Goal: Task Accomplishment & Management: Manage account settings

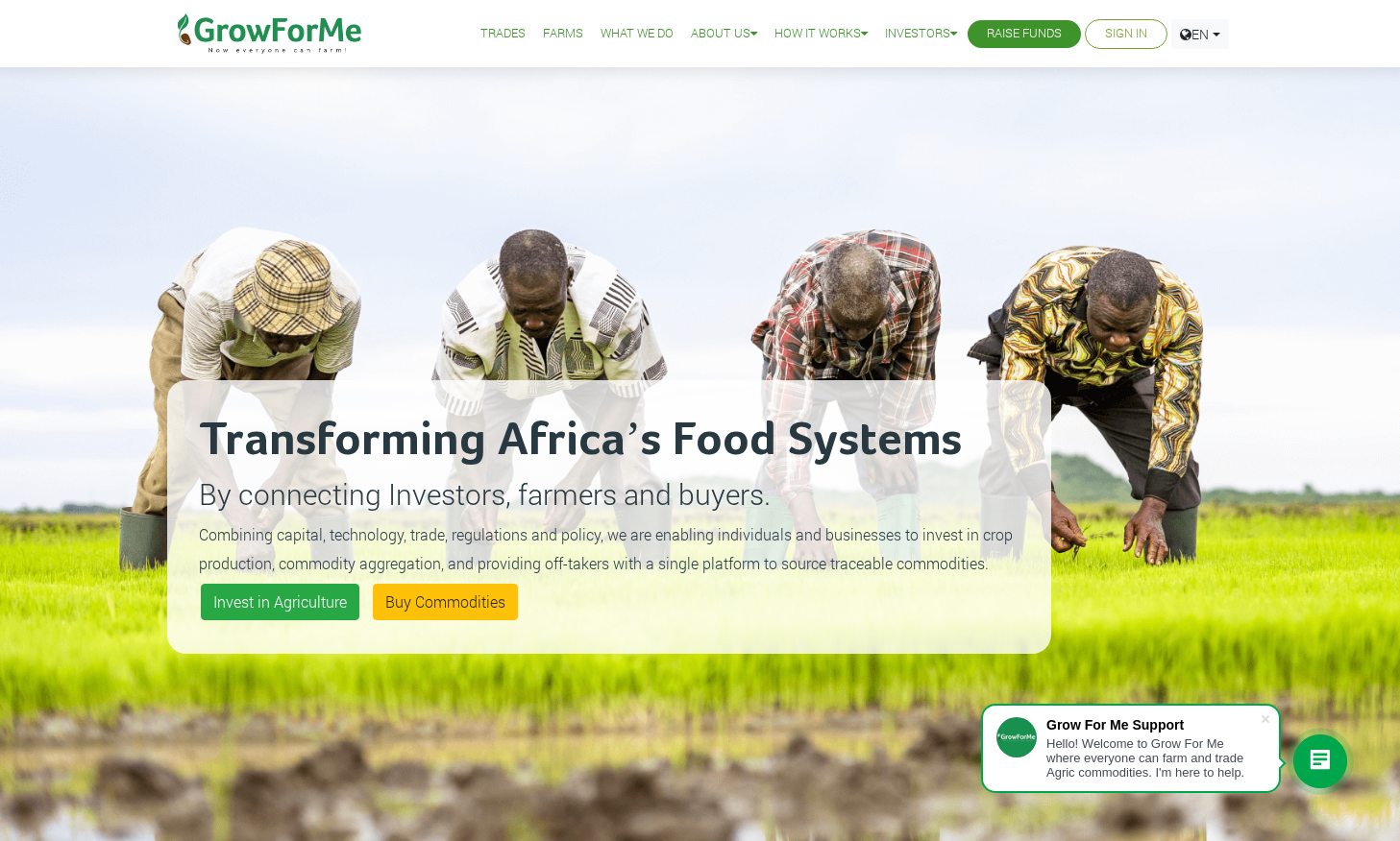
click at [1124, 34] on link "Sign In" at bounding box center [1126, 34] width 42 height 20
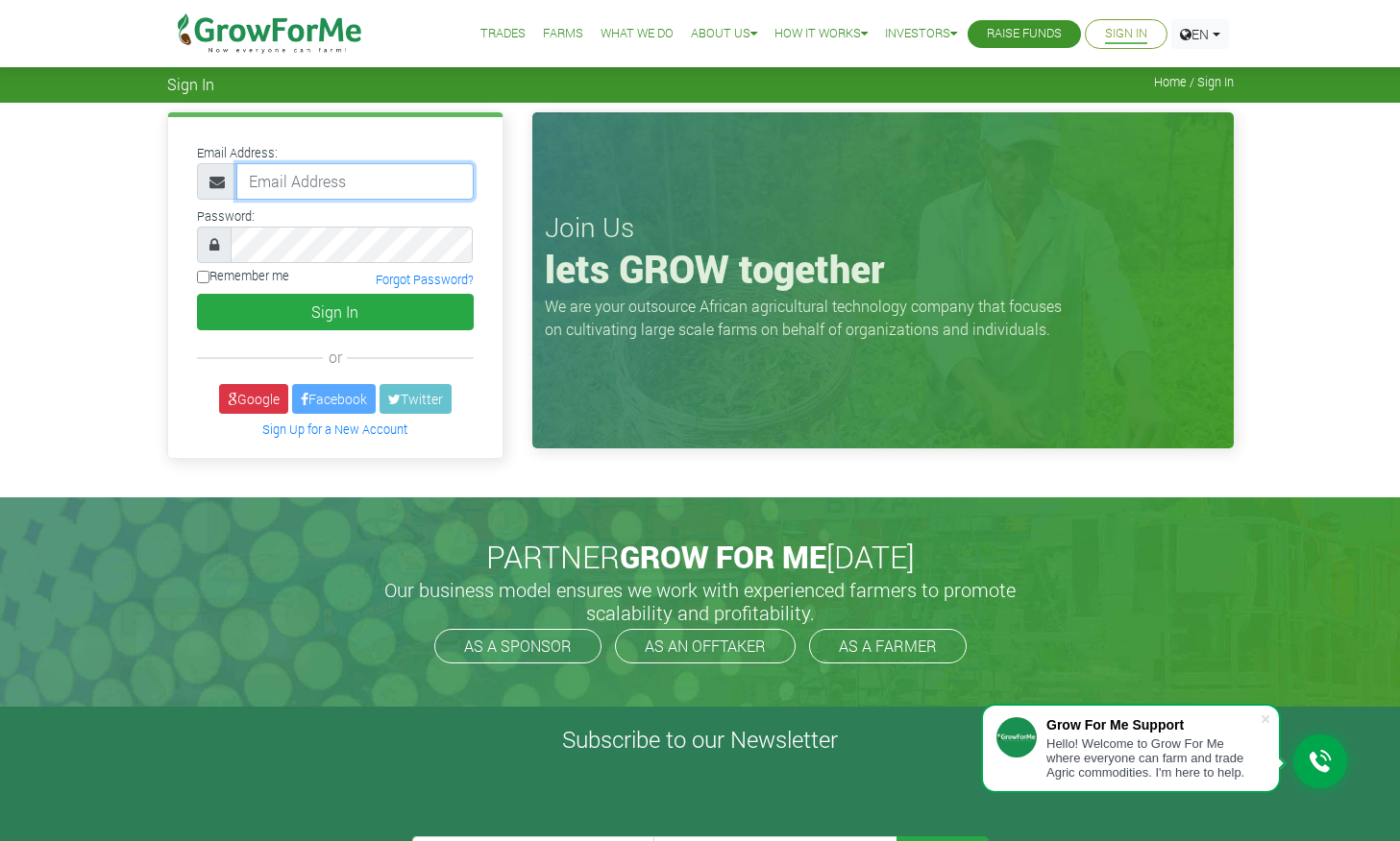
click at [266, 181] on input "email" at bounding box center [355, 181] width 237 height 37
type input "farid.conway@gmail.com"
click at [256, 407] on link "Google" at bounding box center [253, 400] width 69 height 30
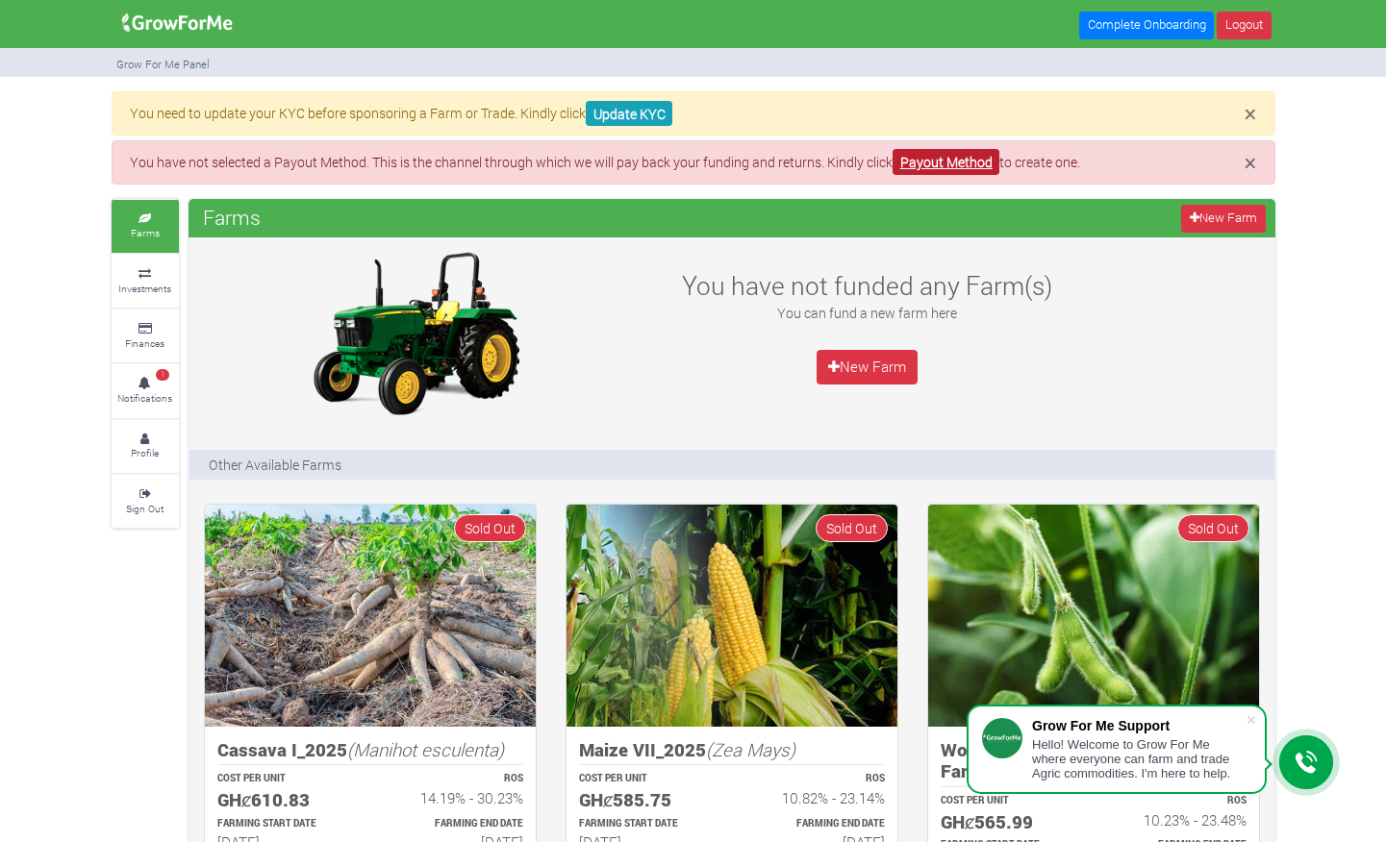
click at [968, 167] on link "Payout Method" at bounding box center [945, 162] width 107 height 26
click at [653, 115] on link "Update KYC" at bounding box center [629, 114] width 87 height 26
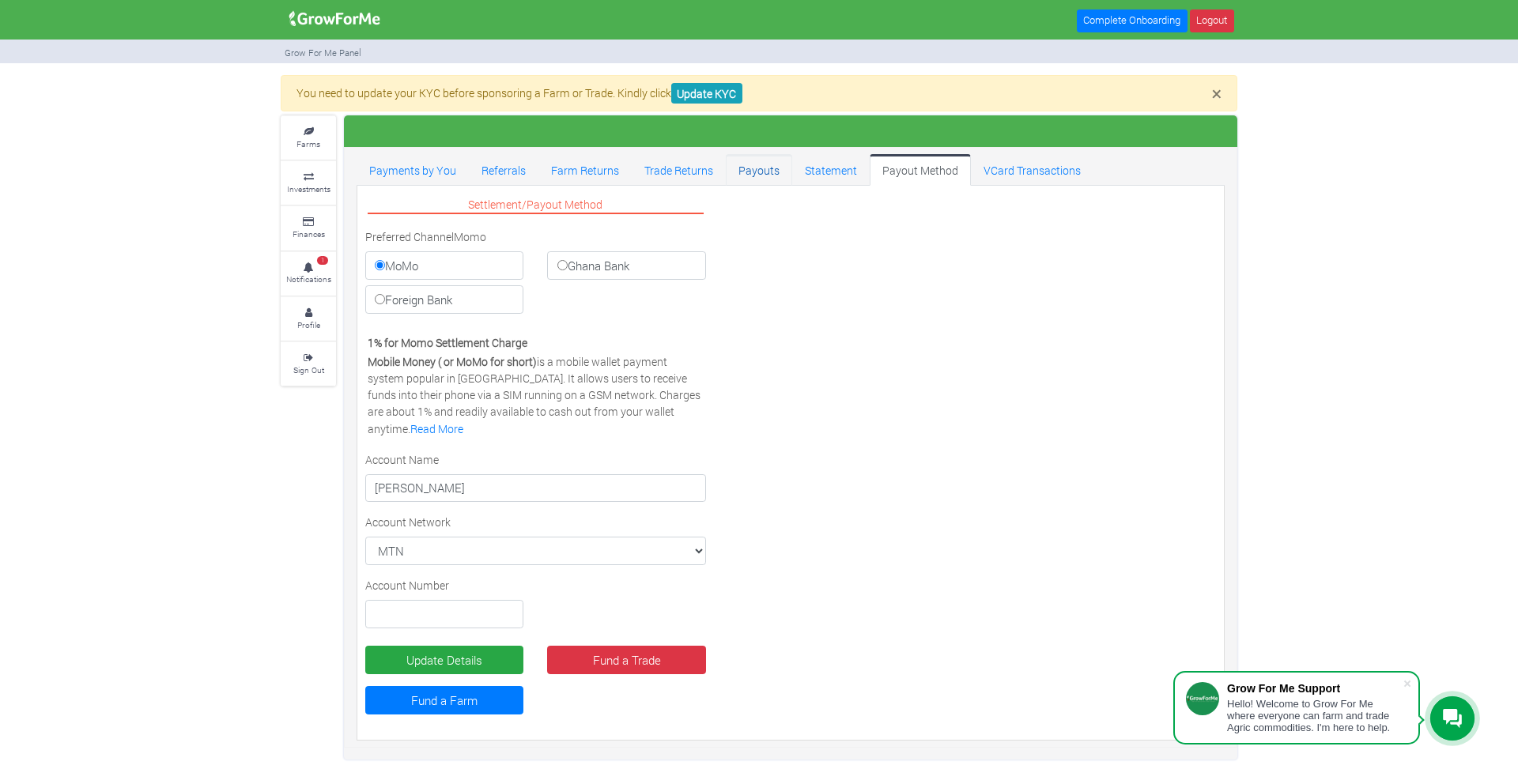
click at [754, 174] on link "Payouts" at bounding box center [759, 169] width 67 height 31
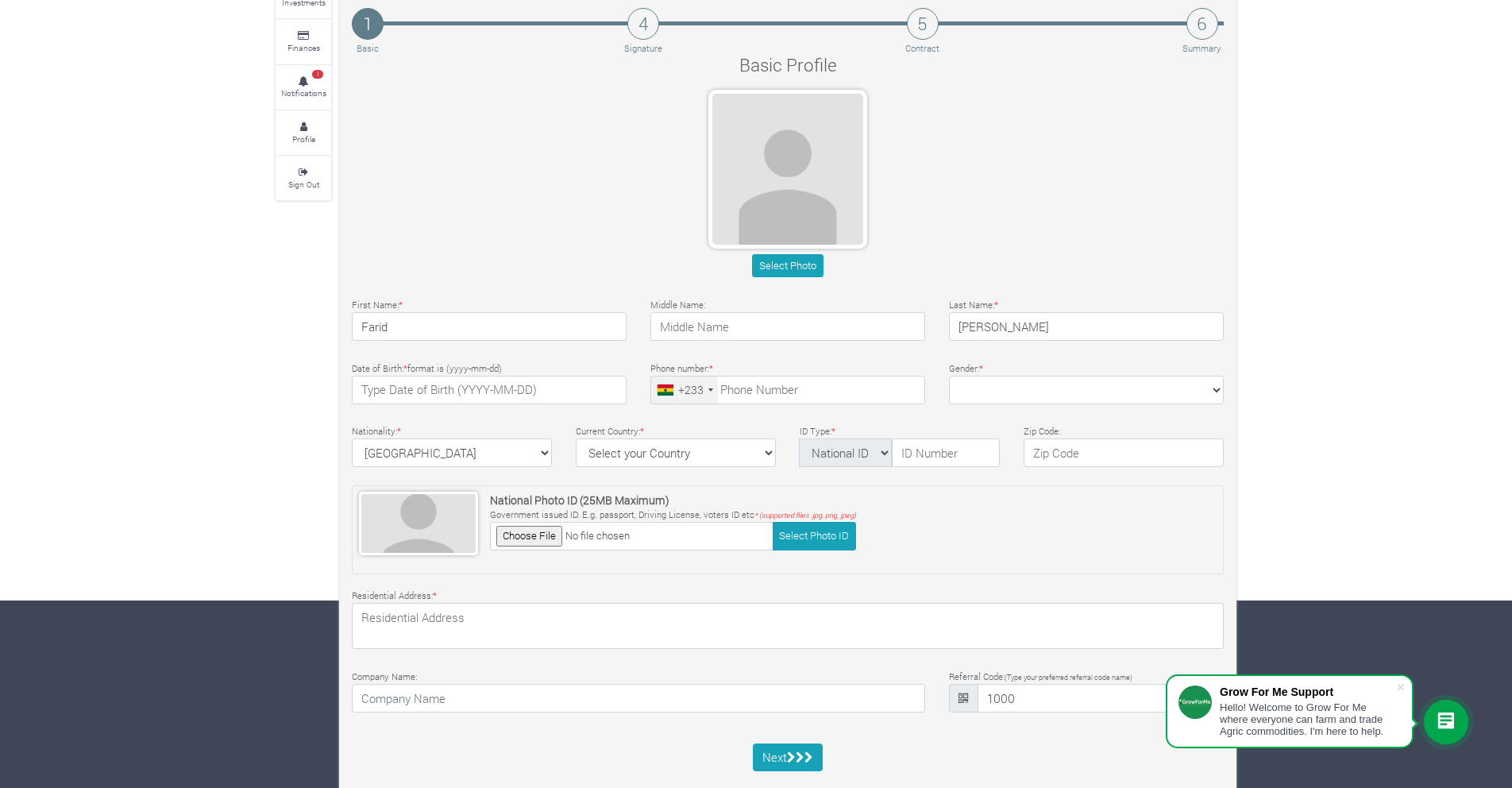
scroll to position [220, 0]
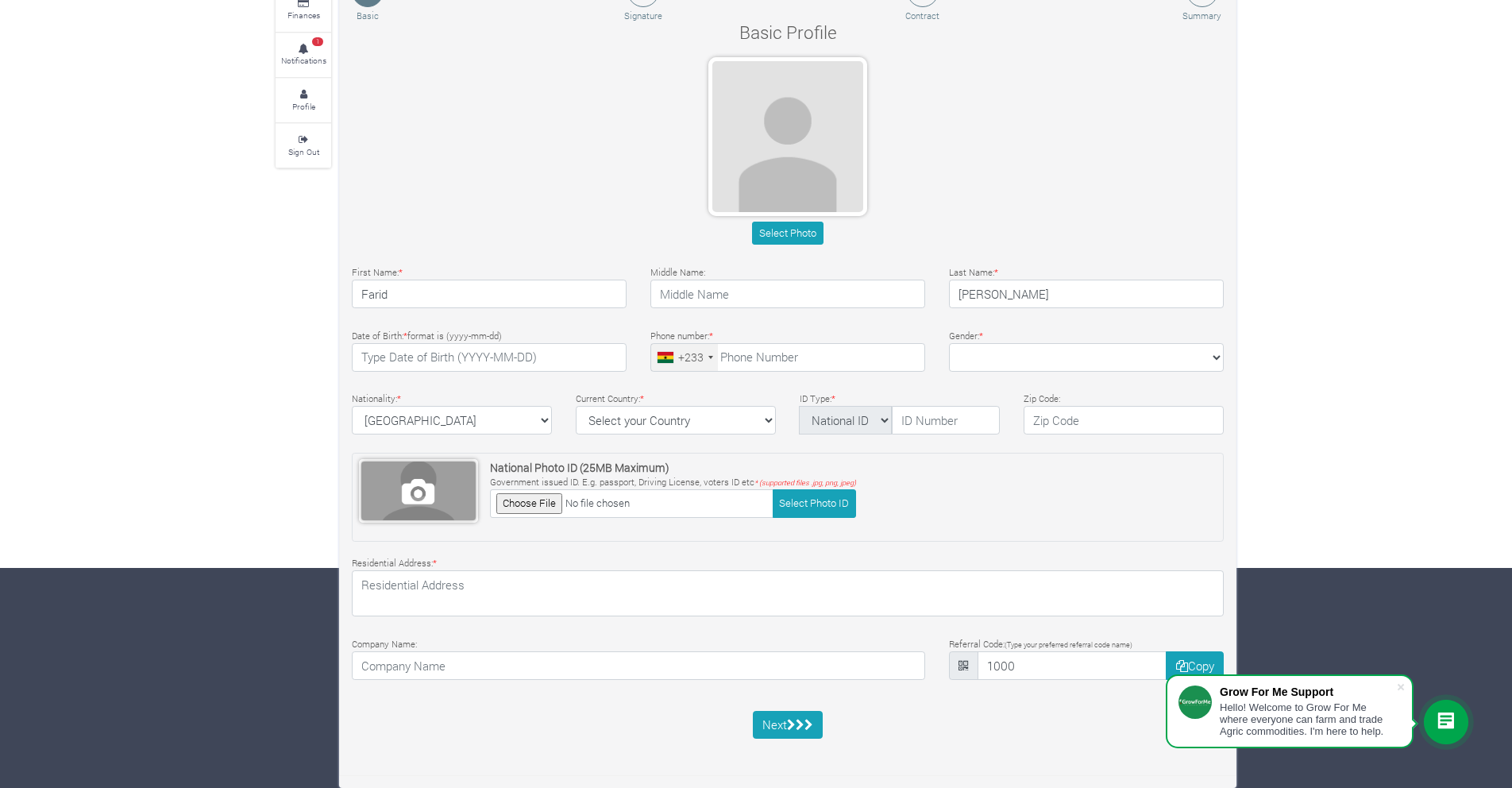
click at [411, 510] on span at bounding box center [418, 491] width 114 height 59
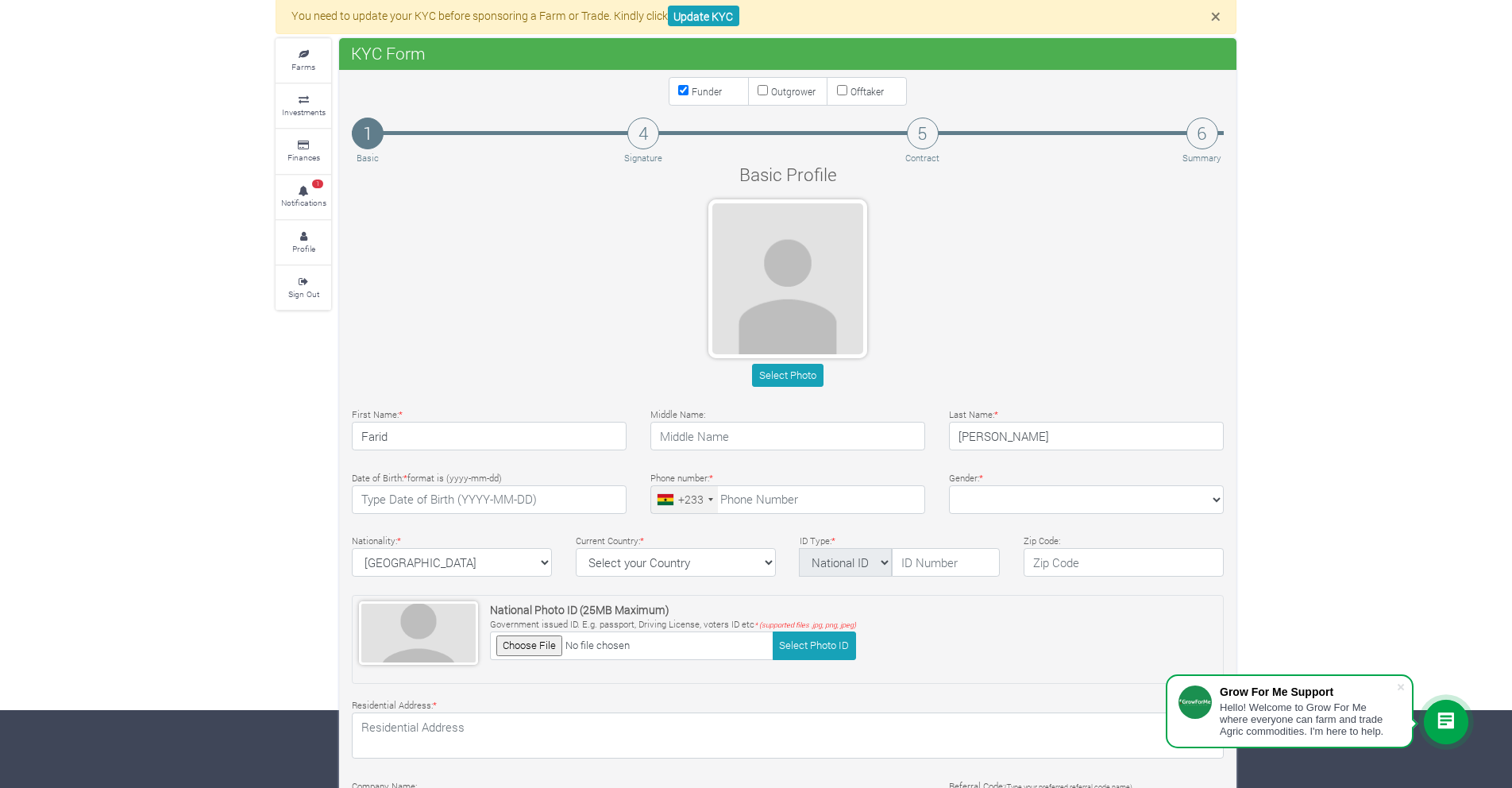
scroll to position [41, 0]
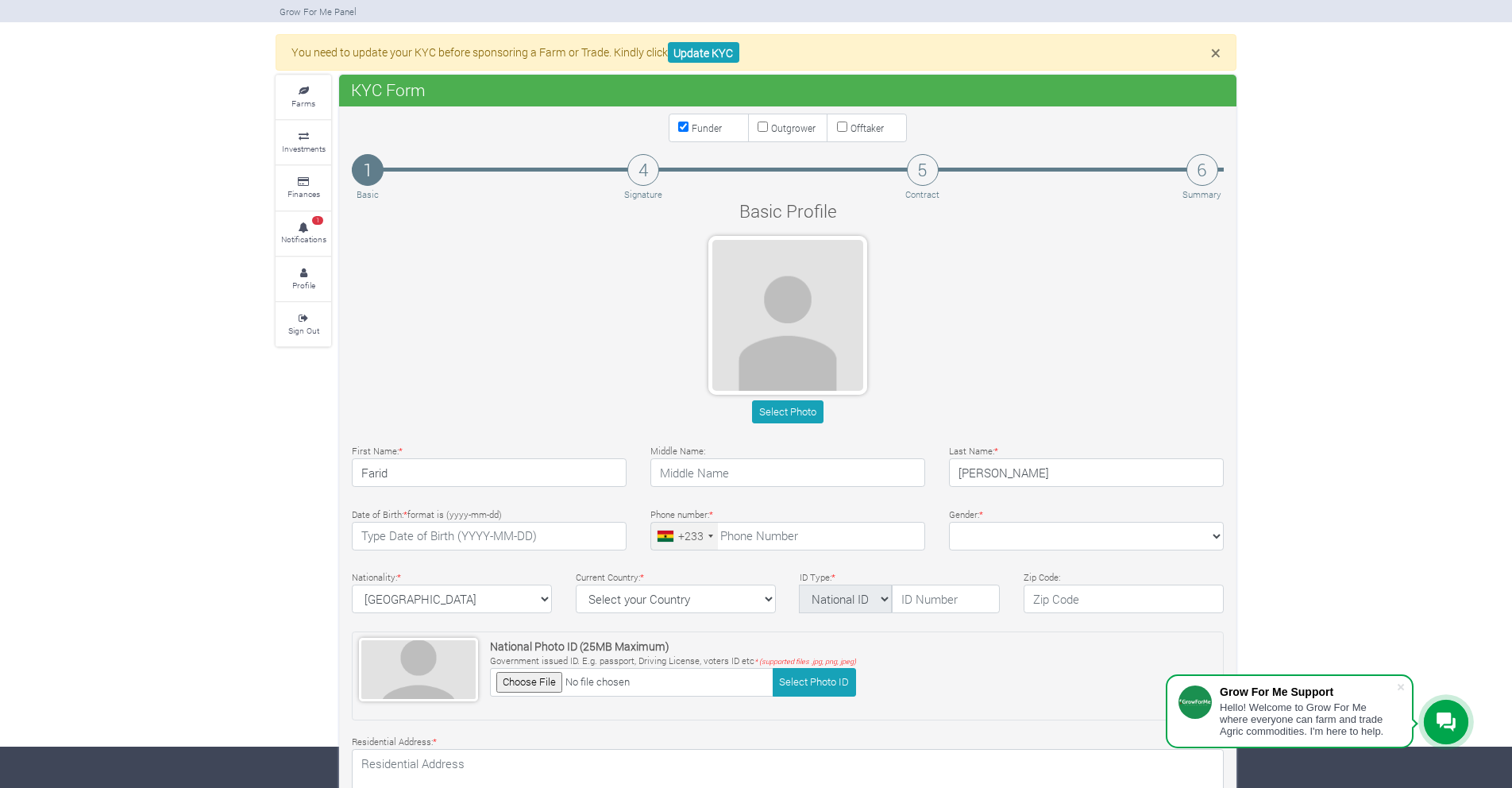
click at [644, 174] on h4 "4" at bounding box center [643, 170] width 31 height 31
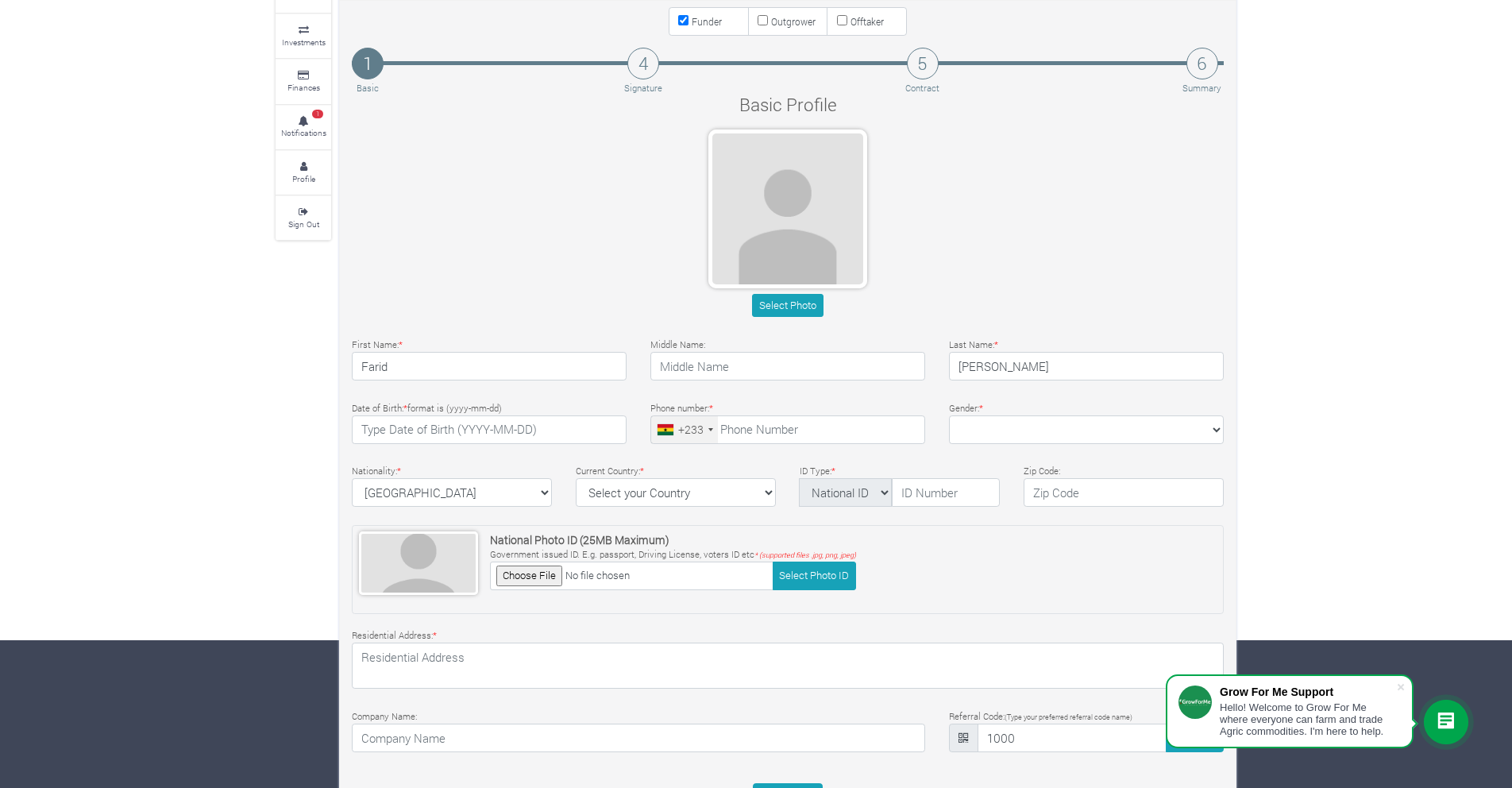
scroll to position [0, 0]
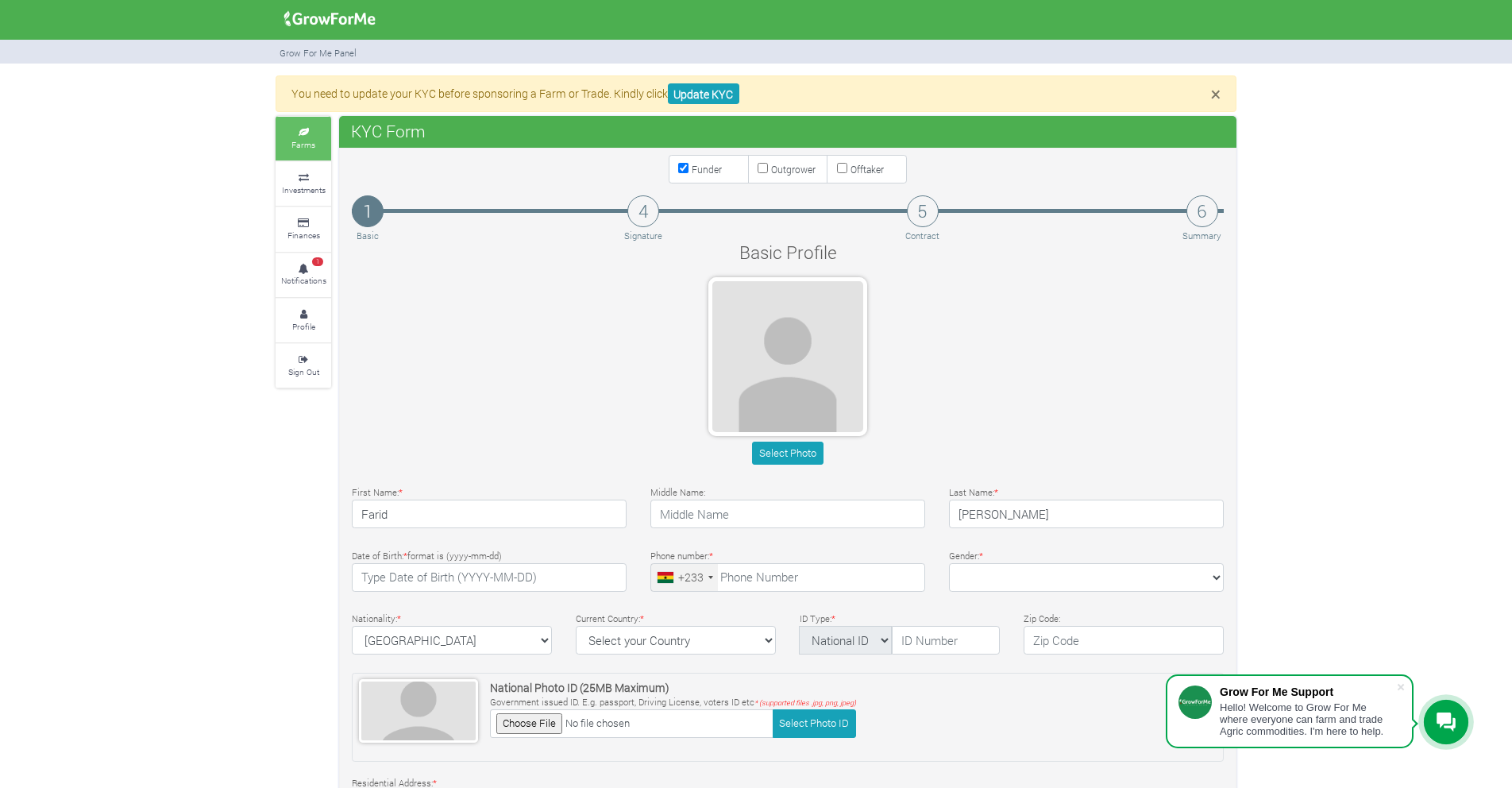
click at [307, 134] on icon at bounding box center [303, 133] width 48 height 8
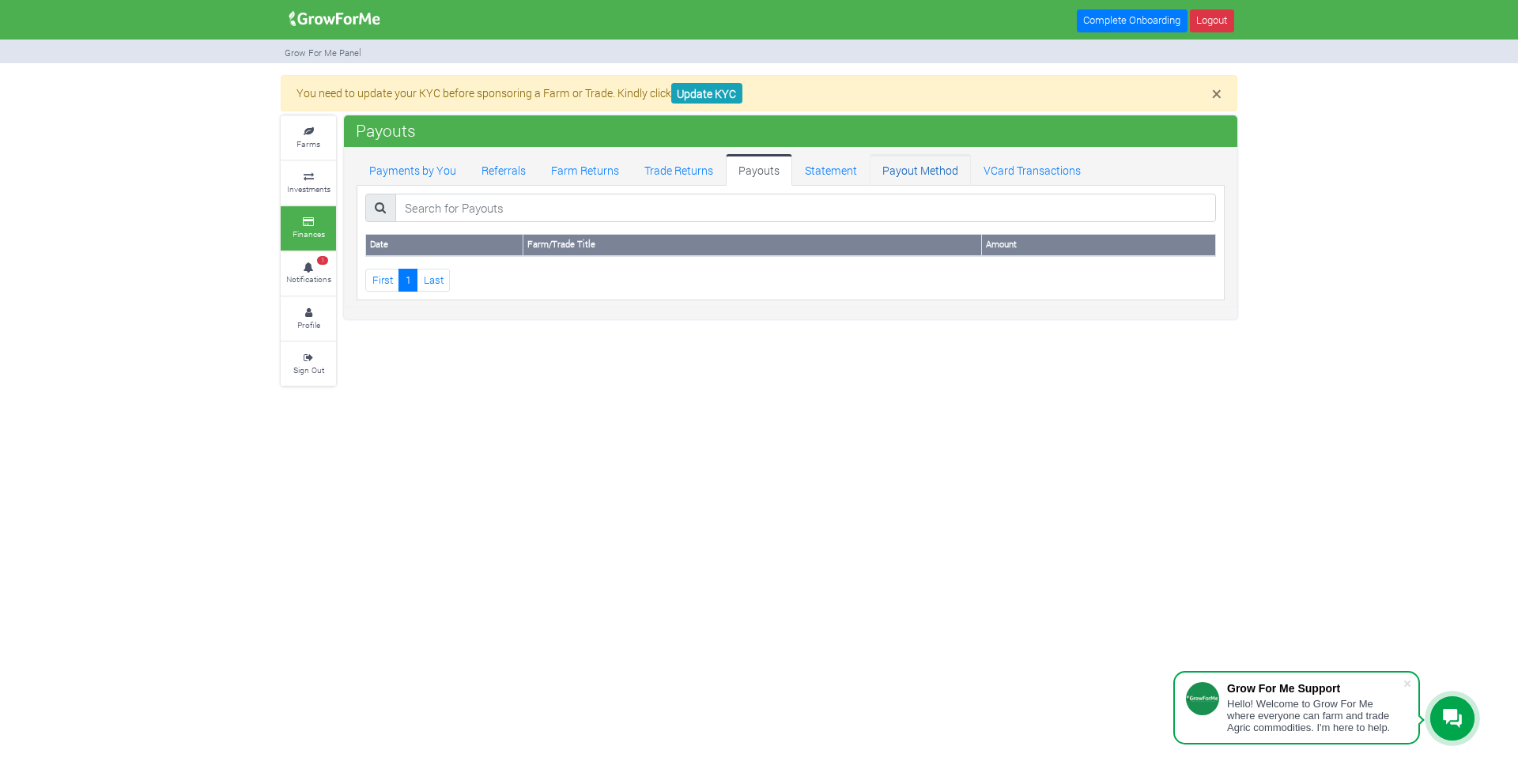
click at [907, 170] on link "Payout Method" at bounding box center [920, 169] width 101 height 31
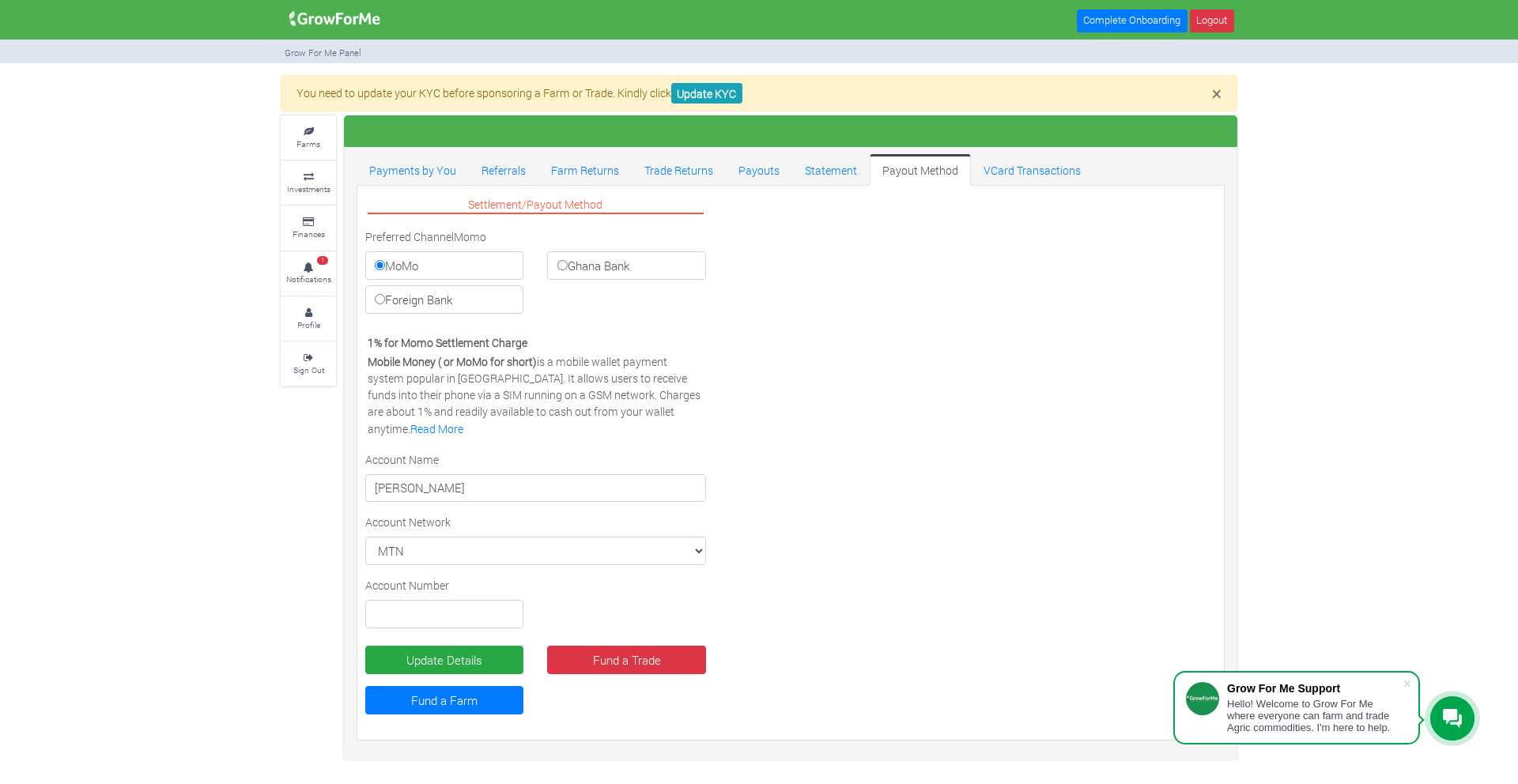
click at [634, 268] on label "Ghana Bank" at bounding box center [626, 265] width 158 height 29
click at [567, 268] on input "Ghana Bank" at bounding box center [562, 265] width 10 height 10
radio input "true"
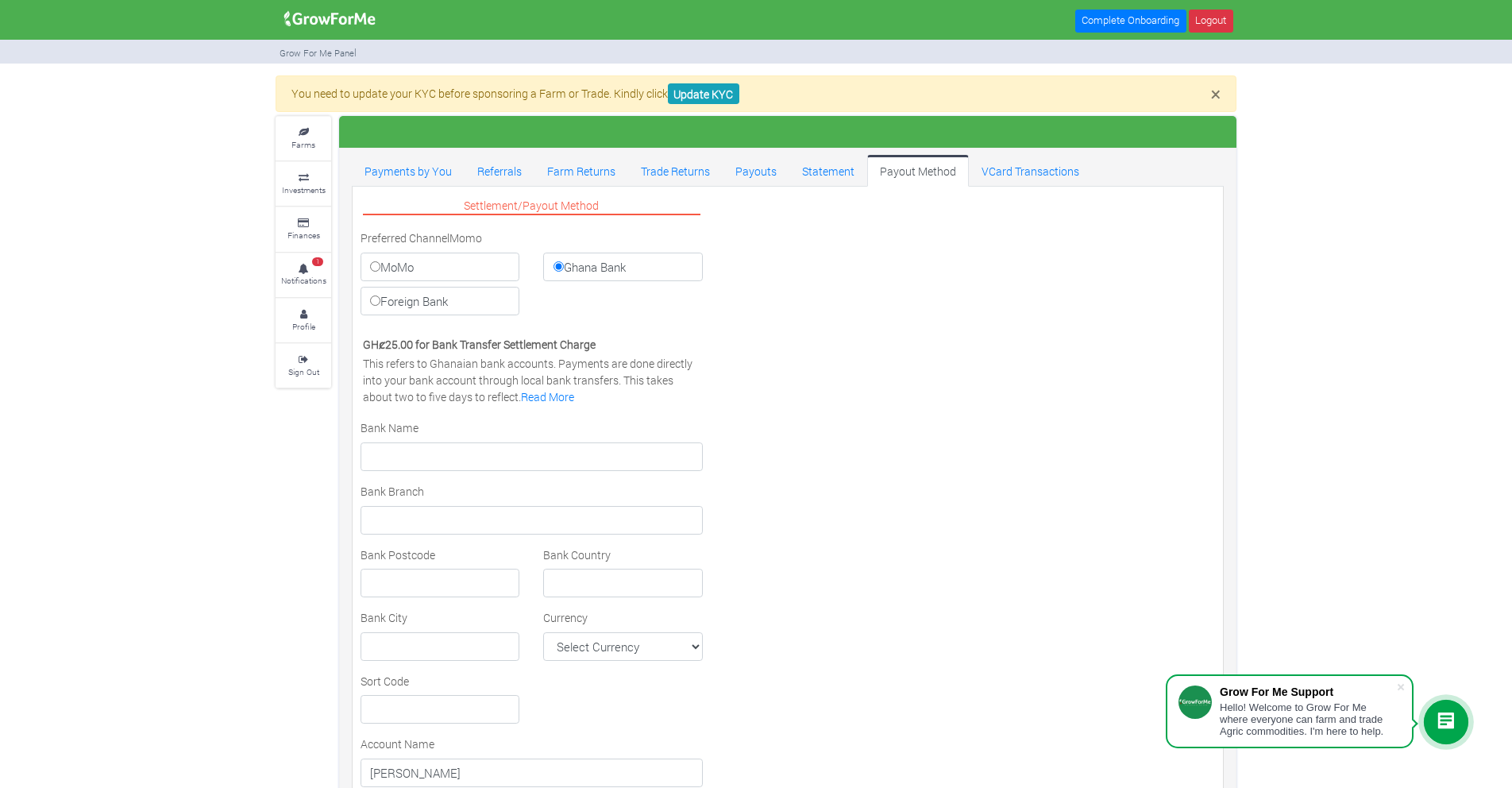
click at [457, 299] on label "Foreign Bank" at bounding box center [440, 301] width 159 height 29
click at [381, 299] on input "Foreign Bank" at bounding box center [375, 301] width 10 height 10
radio input "true"
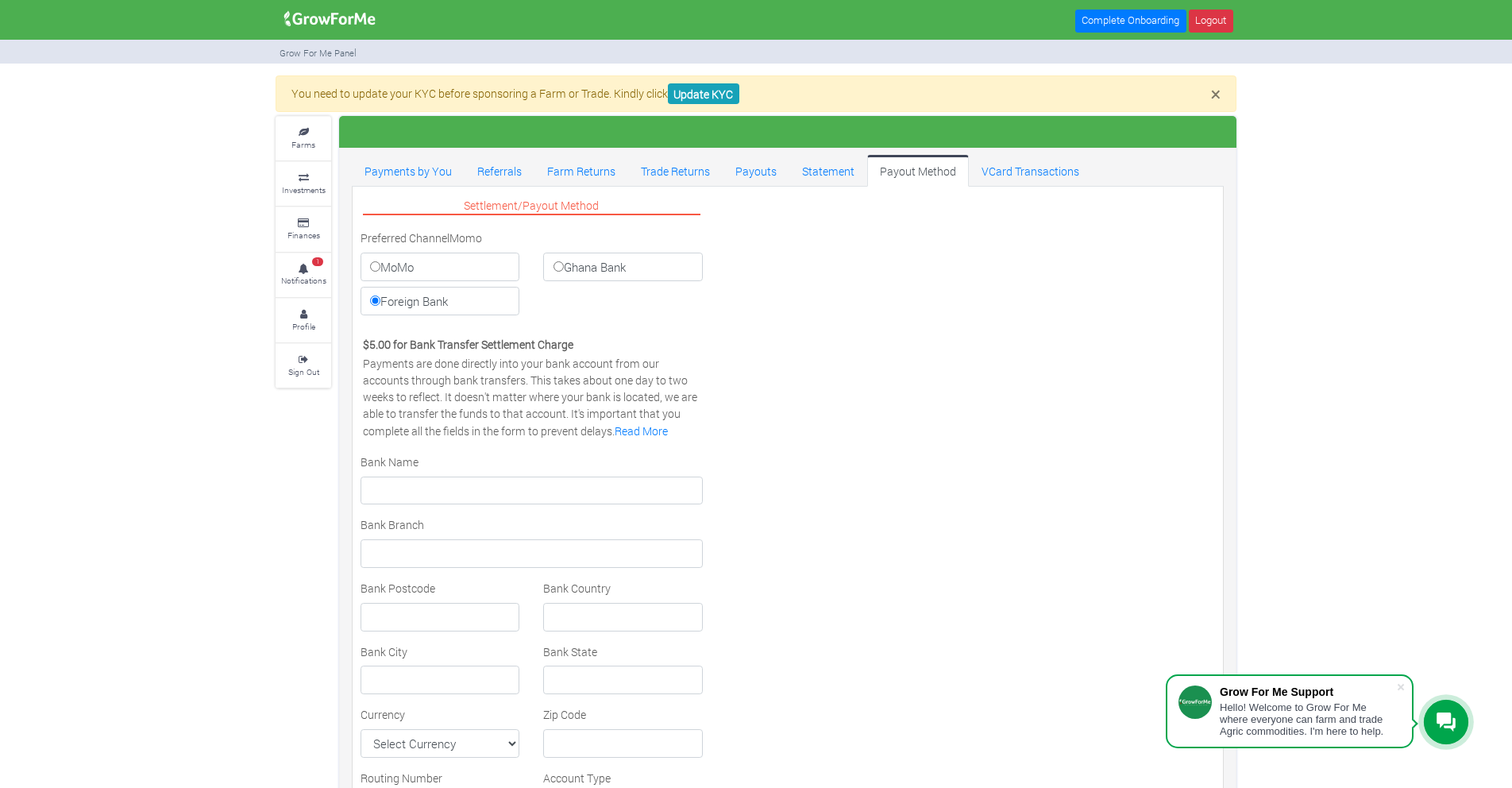
click at [440, 258] on label "MoMo" at bounding box center [440, 267] width 159 height 29
click at [381, 261] on input "MoMo" at bounding box center [375, 266] width 10 height 10
radio input "true"
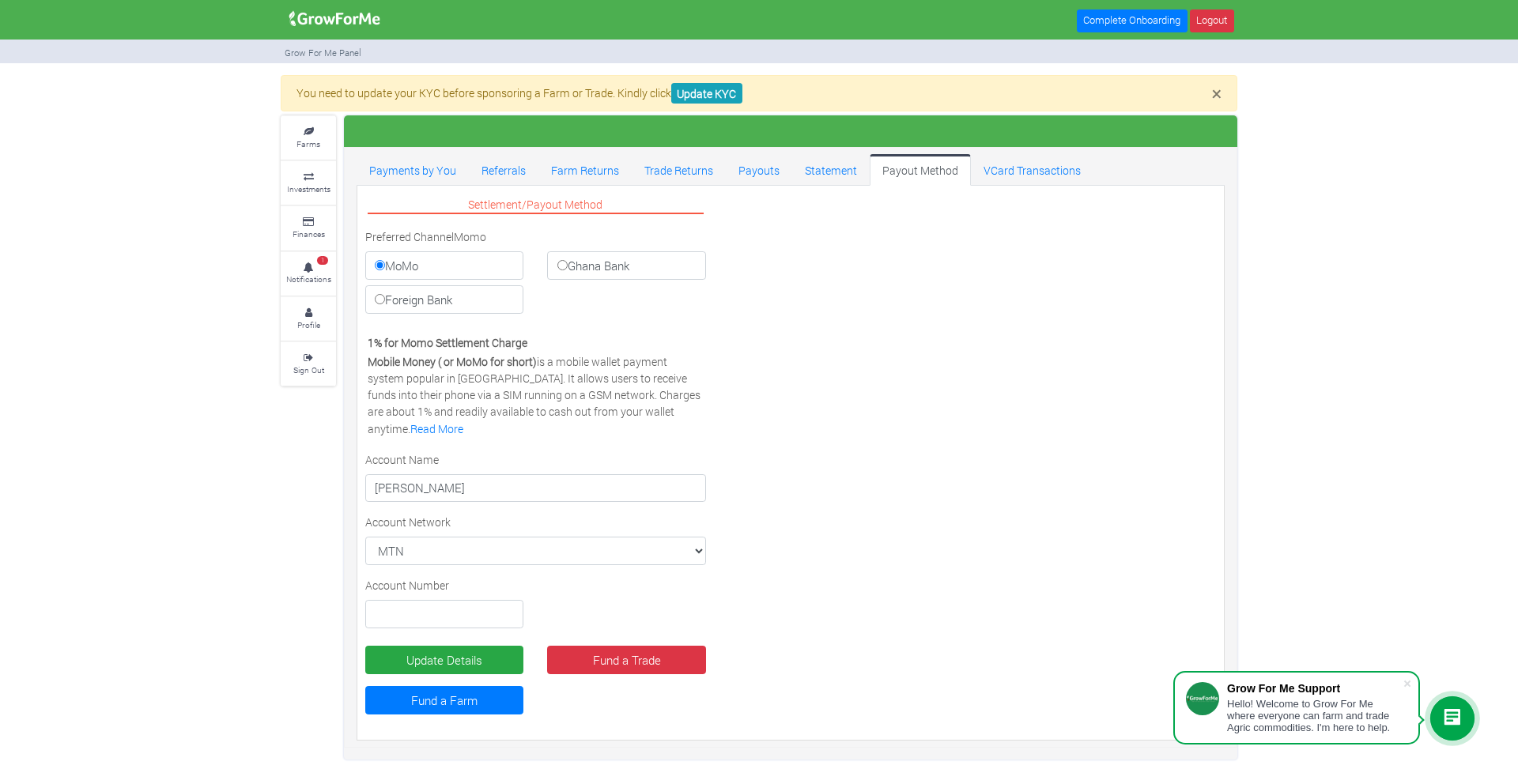
click at [467, 297] on label "Foreign Bank" at bounding box center [444, 299] width 158 height 29
click at [385, 297] on input "Foreign Bank" at bounding box center [380, 299] width 10 height 10
radio input "true"
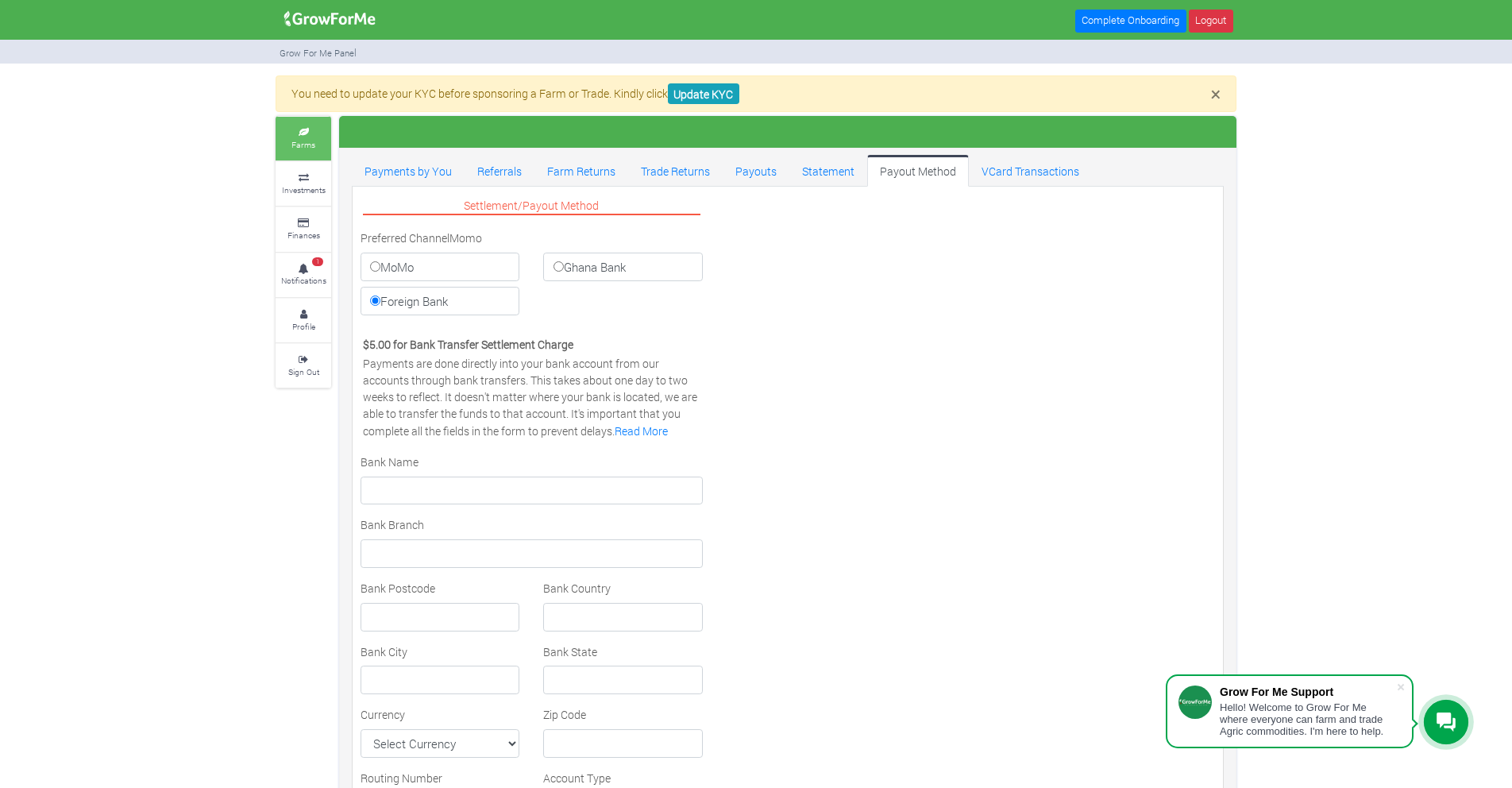
click at [306, 122] on link "Farms" at bounding box center [303, 138] width 55 height 44
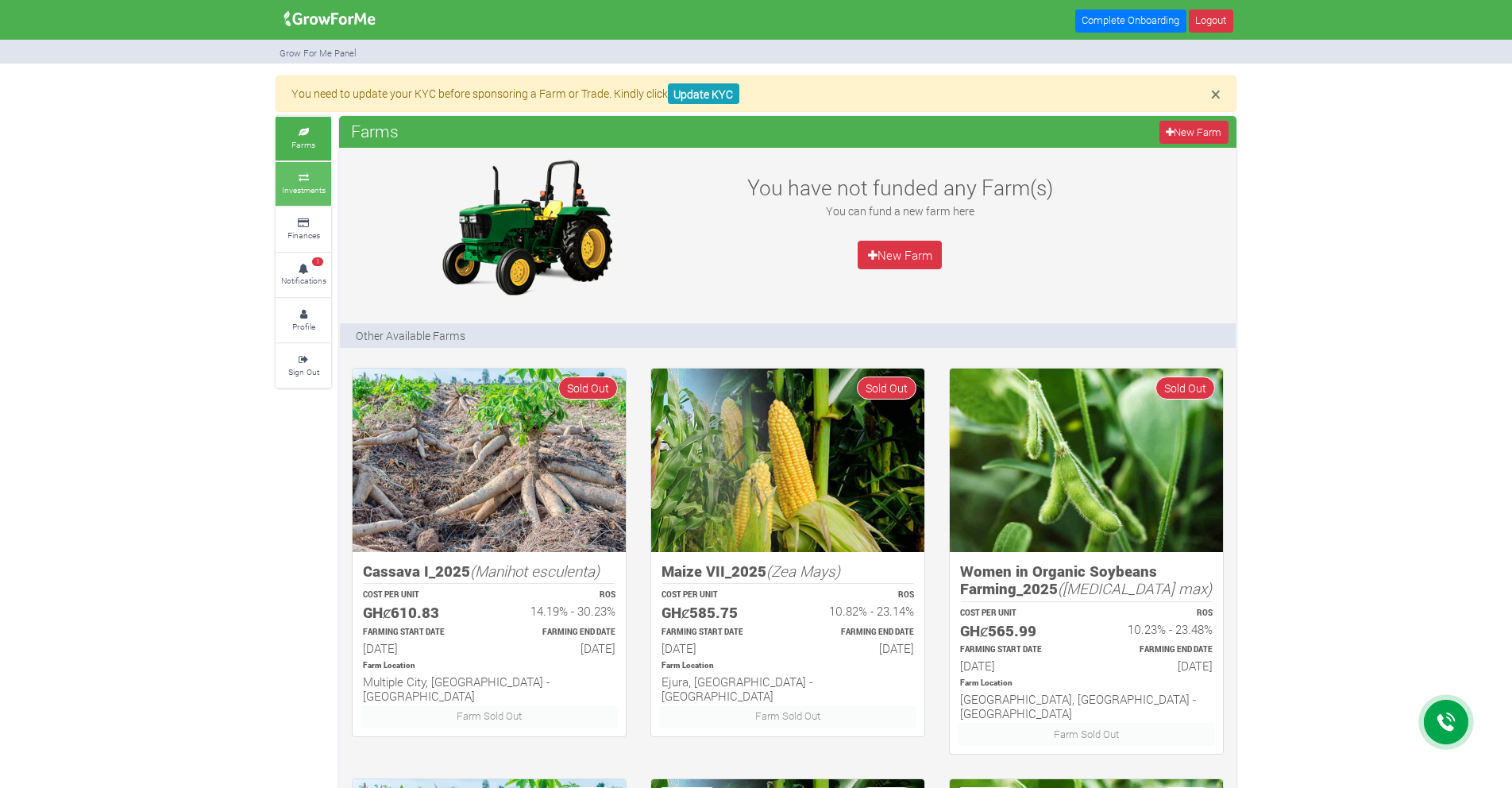
click at [296, 193] on small "Investments" at bounding box center [303, 189] width 44 height 11
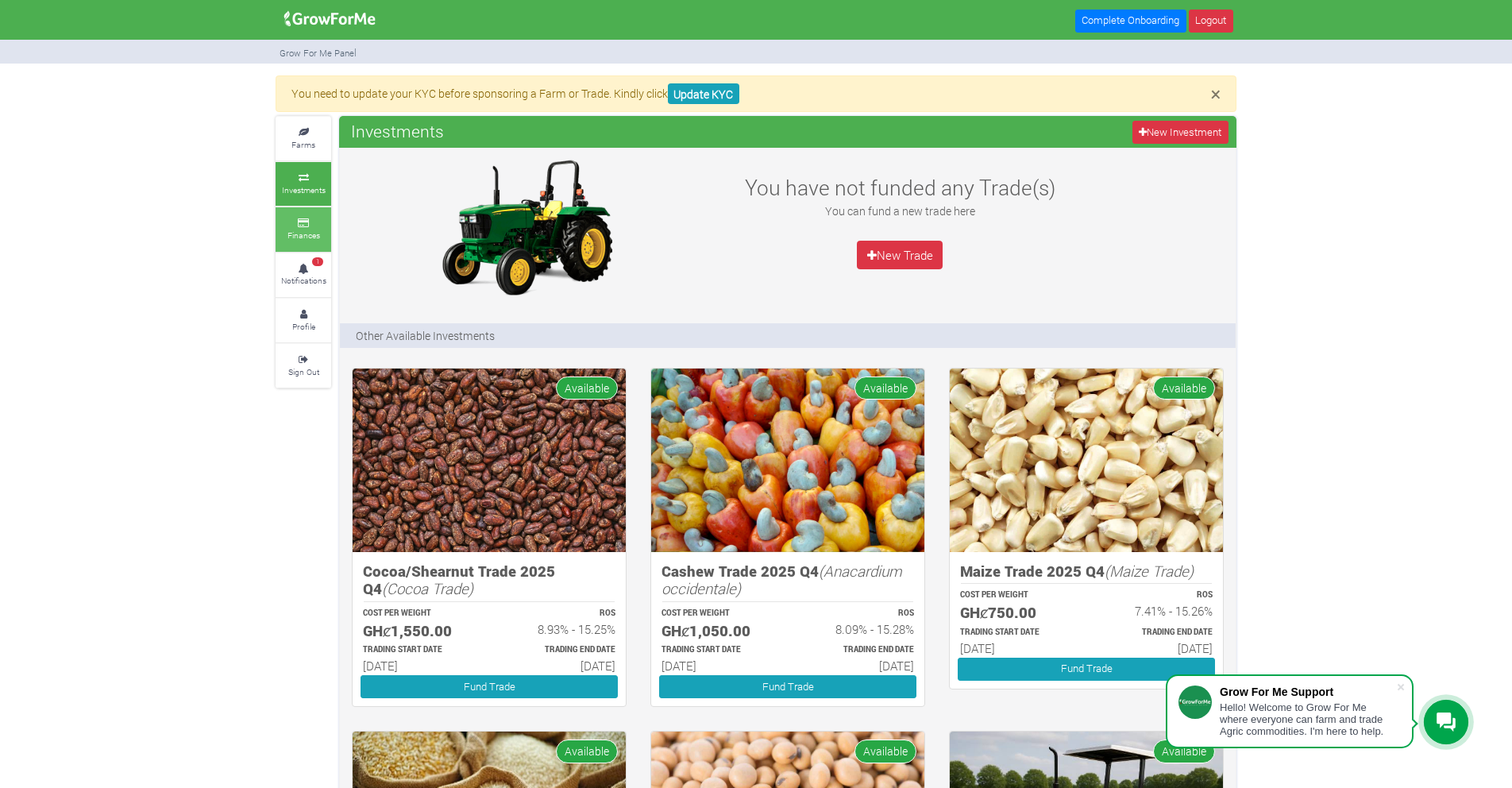
click at [291, 221] on icon at bounding box center [303, 223] width 48 height 8
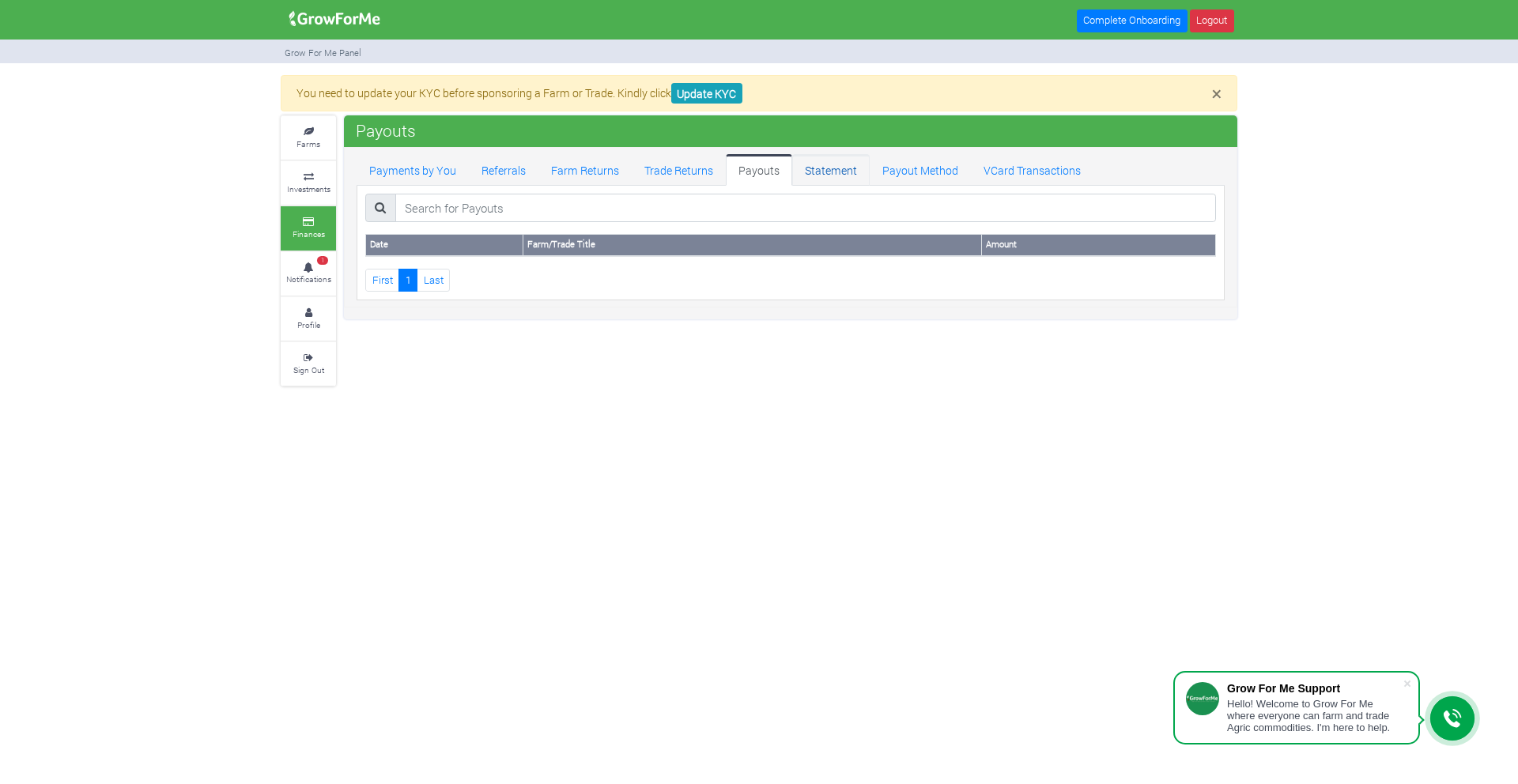
click at [833, 176] on link "Statement" at bounding box center [831, 169] width 77 height 31
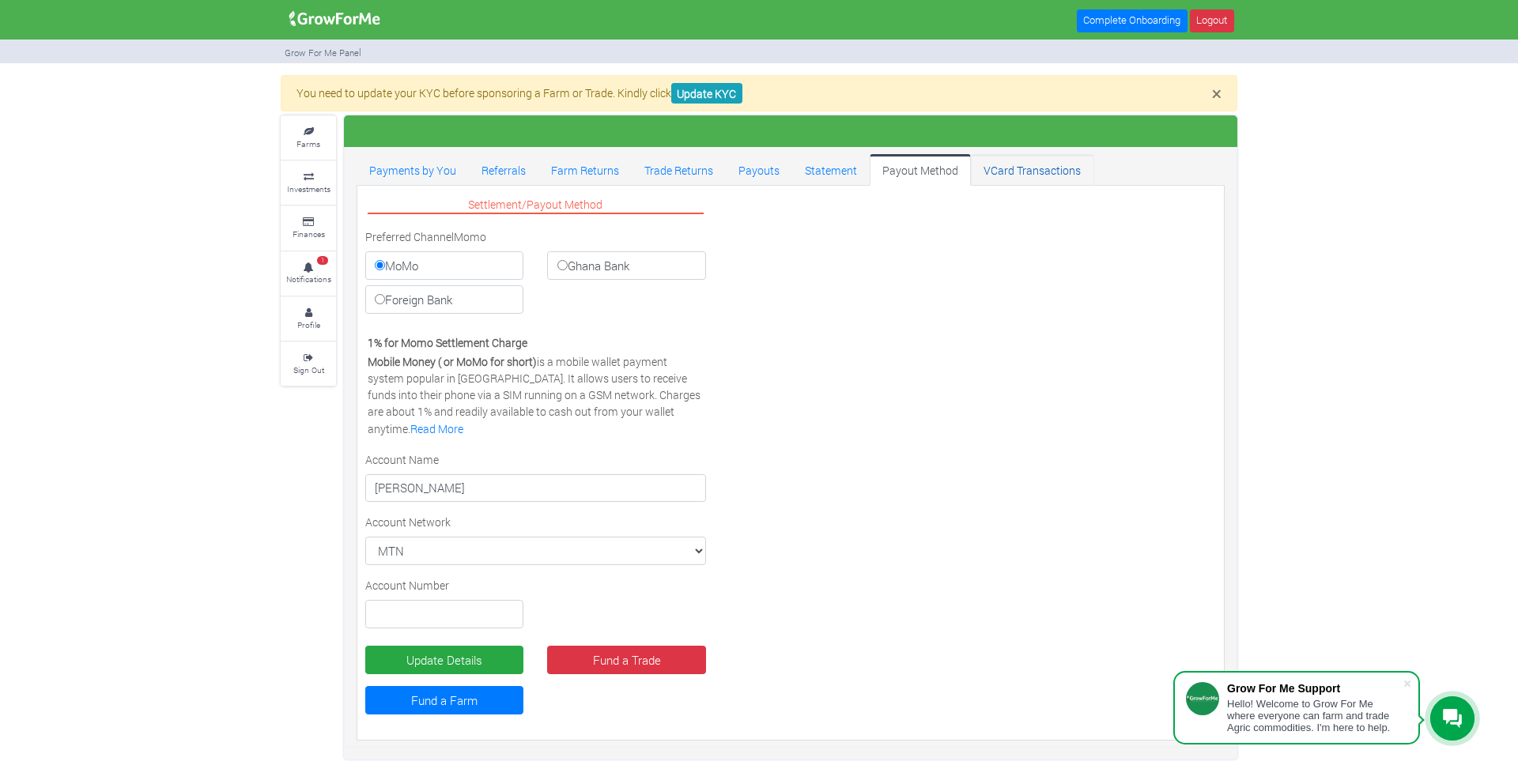
click at [1036, 174] on link "VCard Transactions" at bounding box center [1032, 169] width 123 height 31
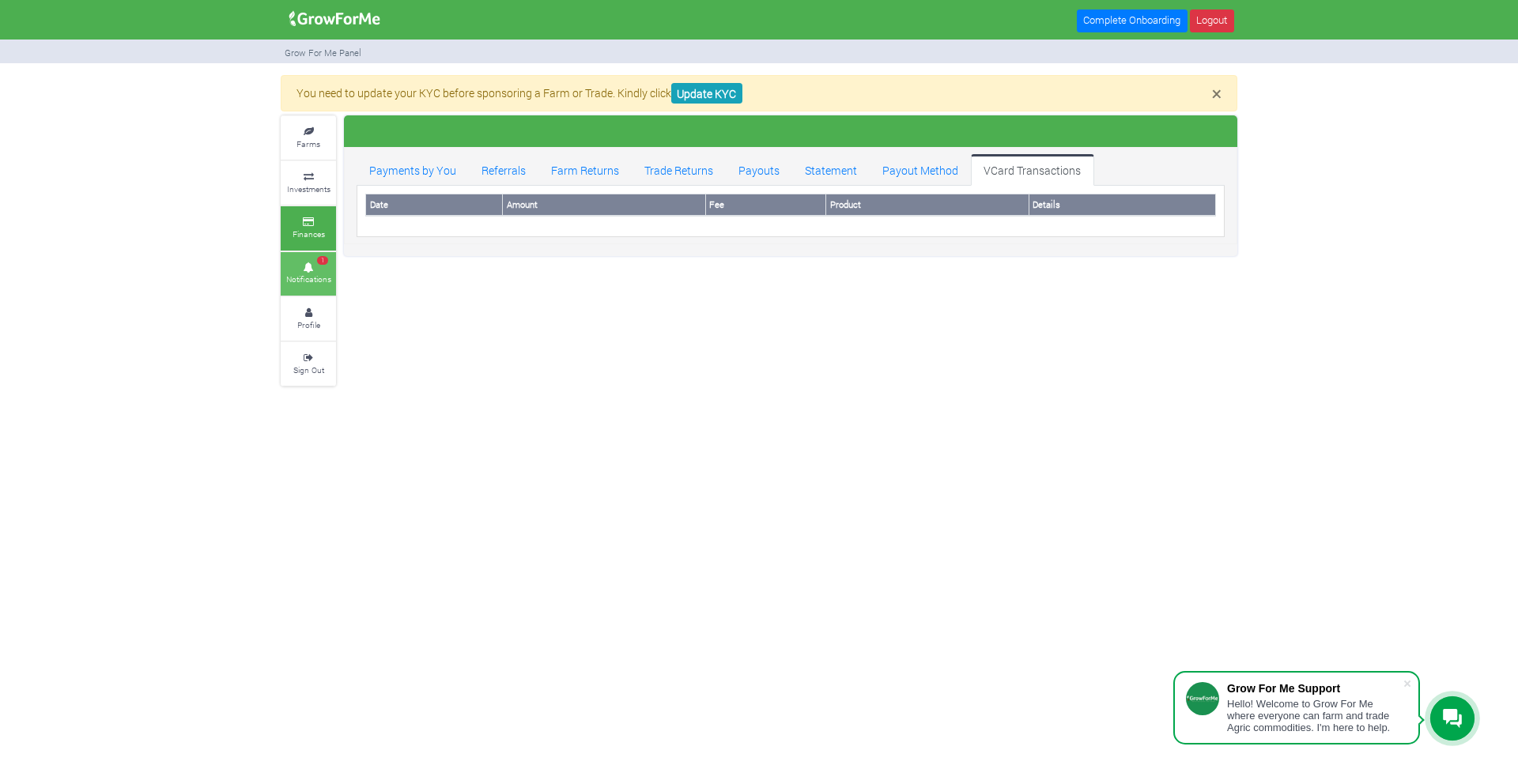
click at [316, 272] on link "1 Notifications" at bounding box center [308, 274] width 55 height 44
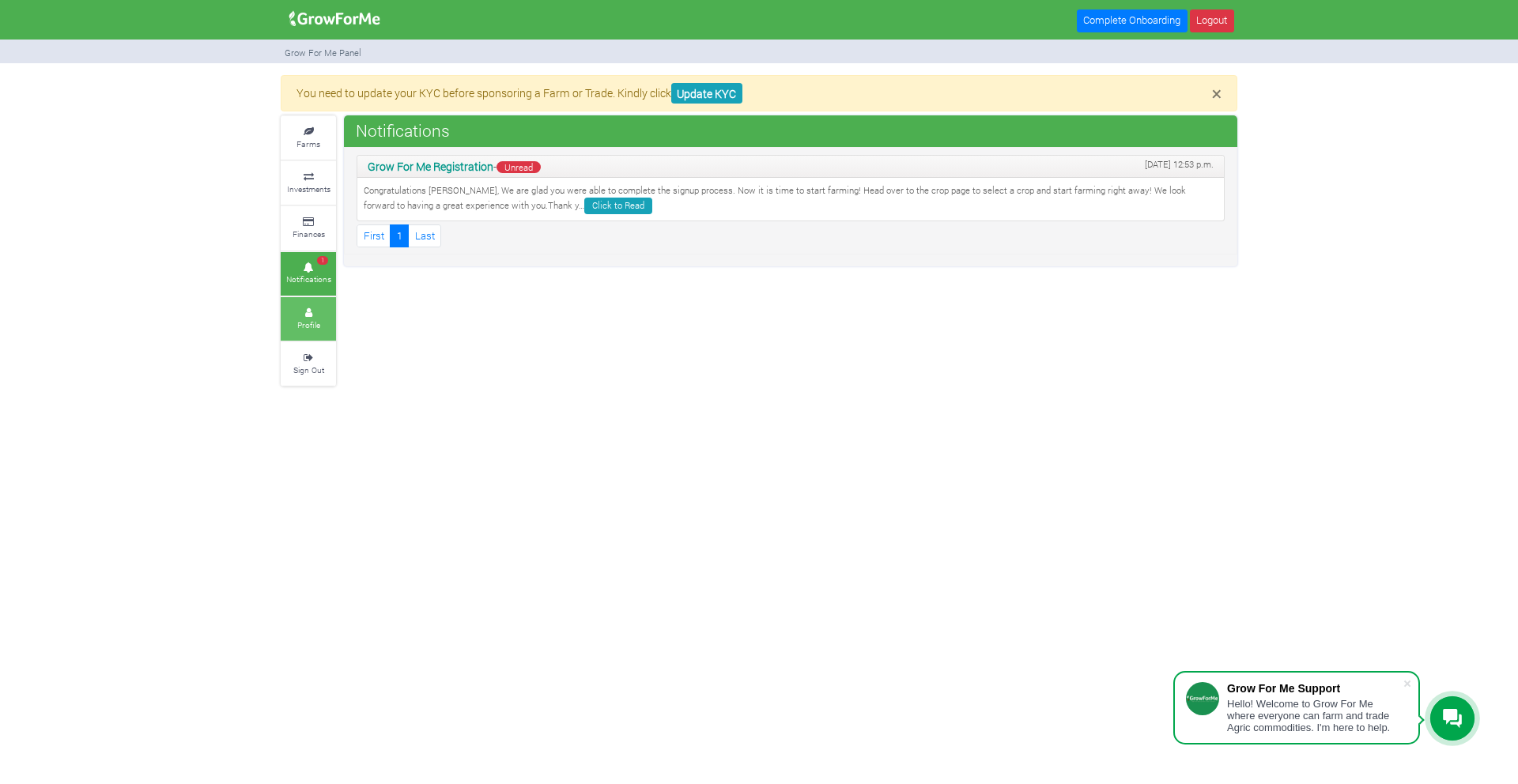
click at [317, 319] on small "Profile" at bounding box center [309, 324] width 23 height 11
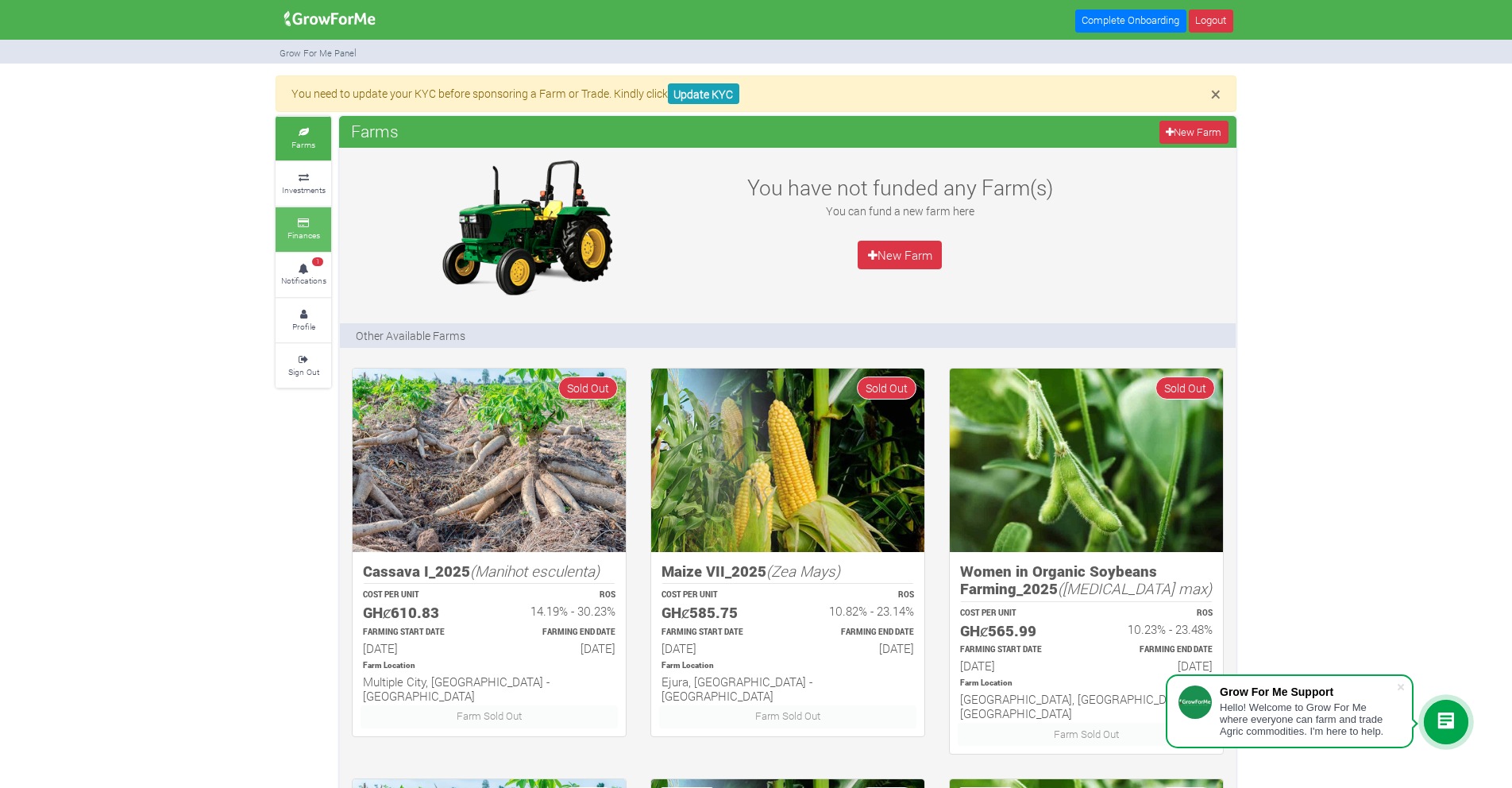
click at [303, 238] on small "Finances" at bounding box center [303, 235] width 32 height 11
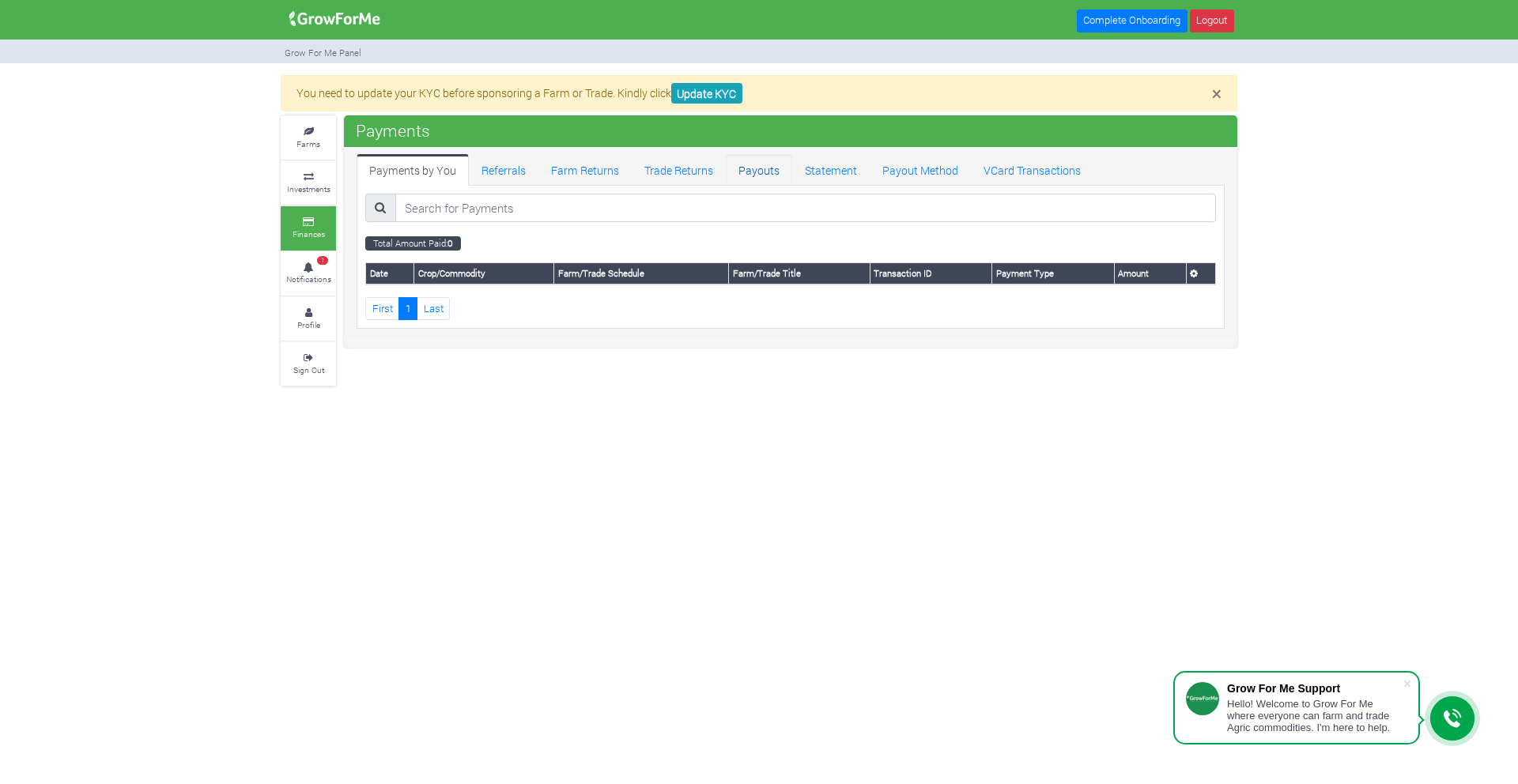
click at [756, 166] on link "Payouts" at bounding box center [759, 169] width 67 height 31
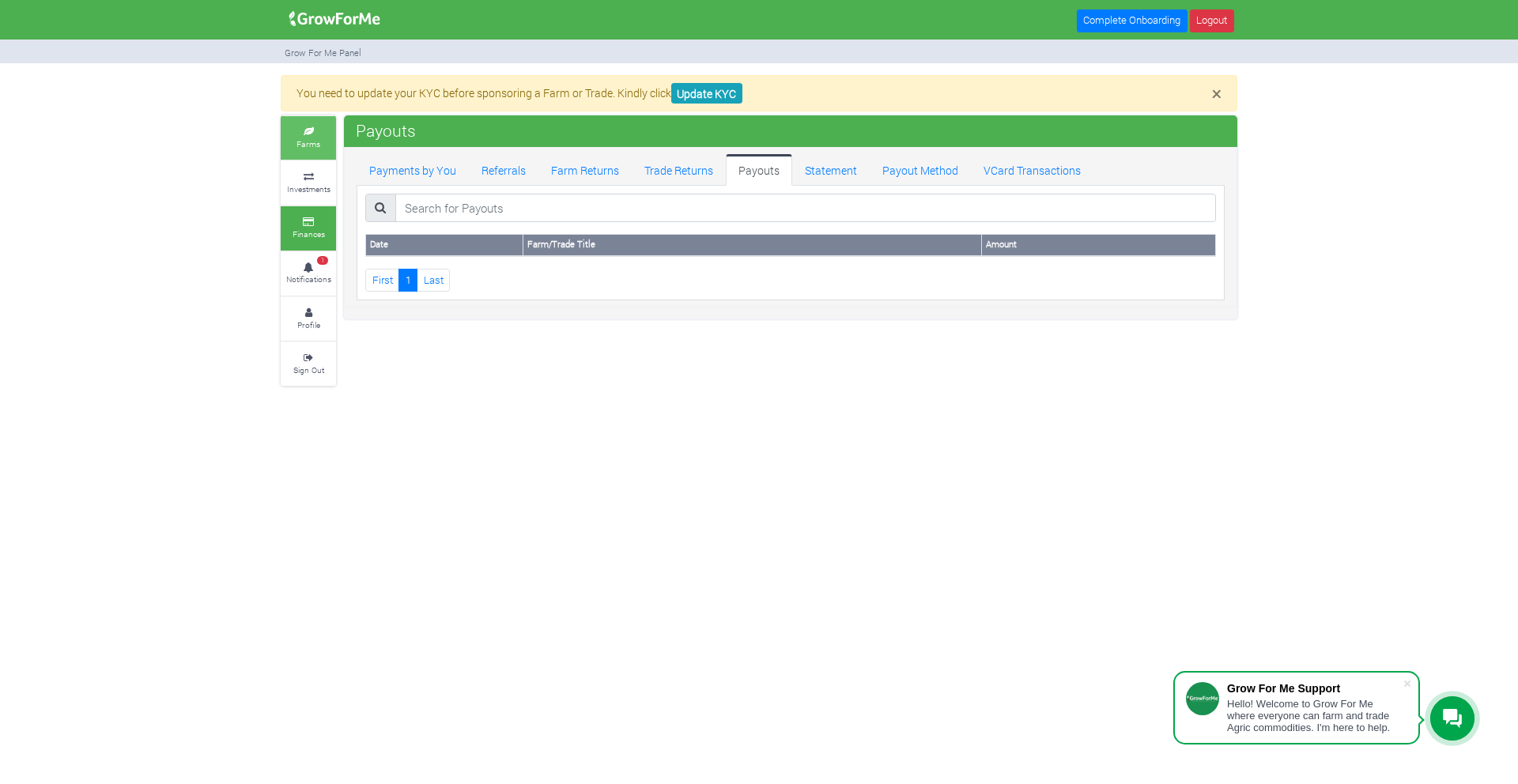
click at [322, 144] on link "Farms" at bounding box center [308, 137] width 55 height 44
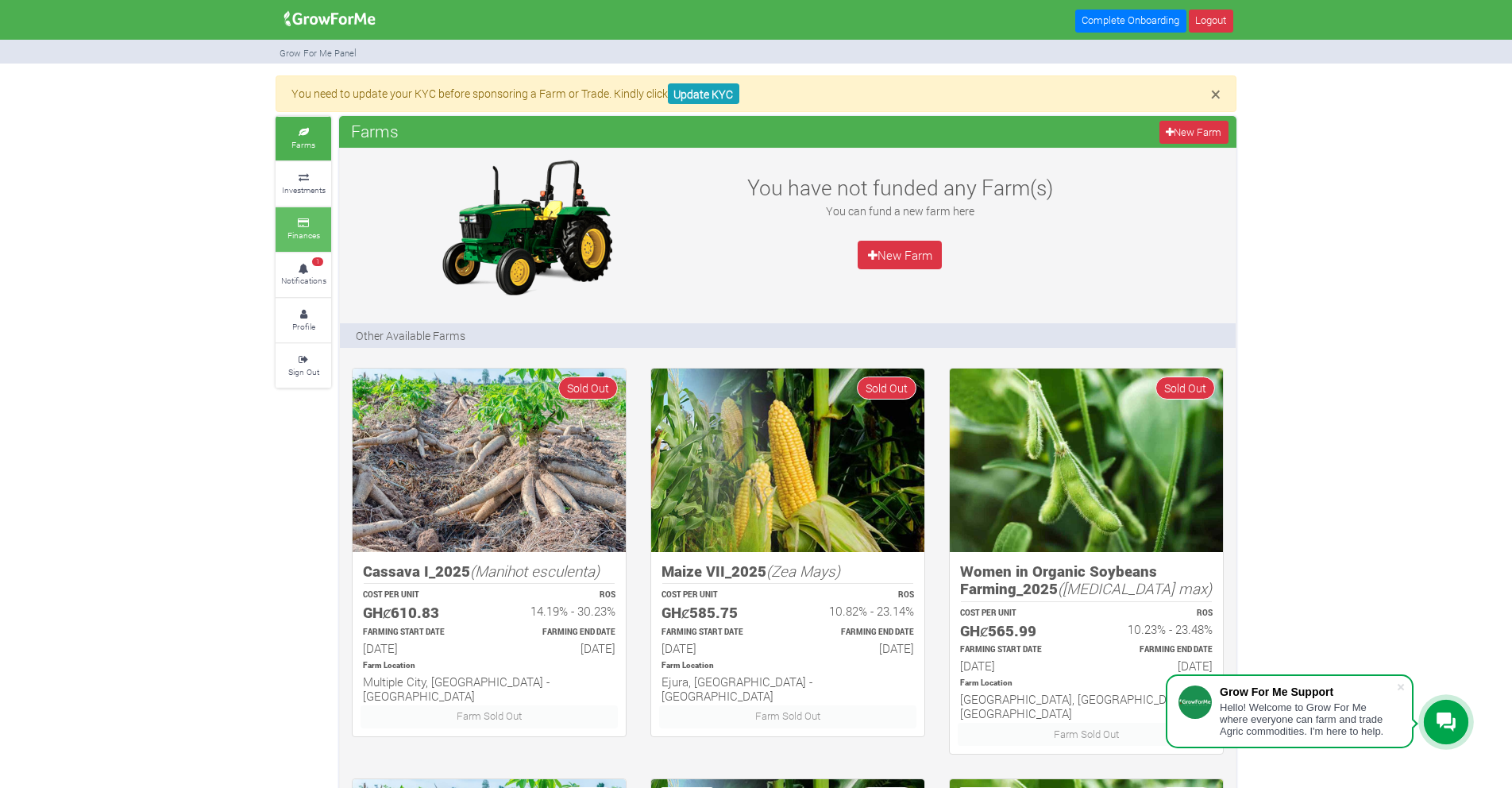
click at [315, 230] on small "Finances" at bounding box center [303, 235] width 32 height 11
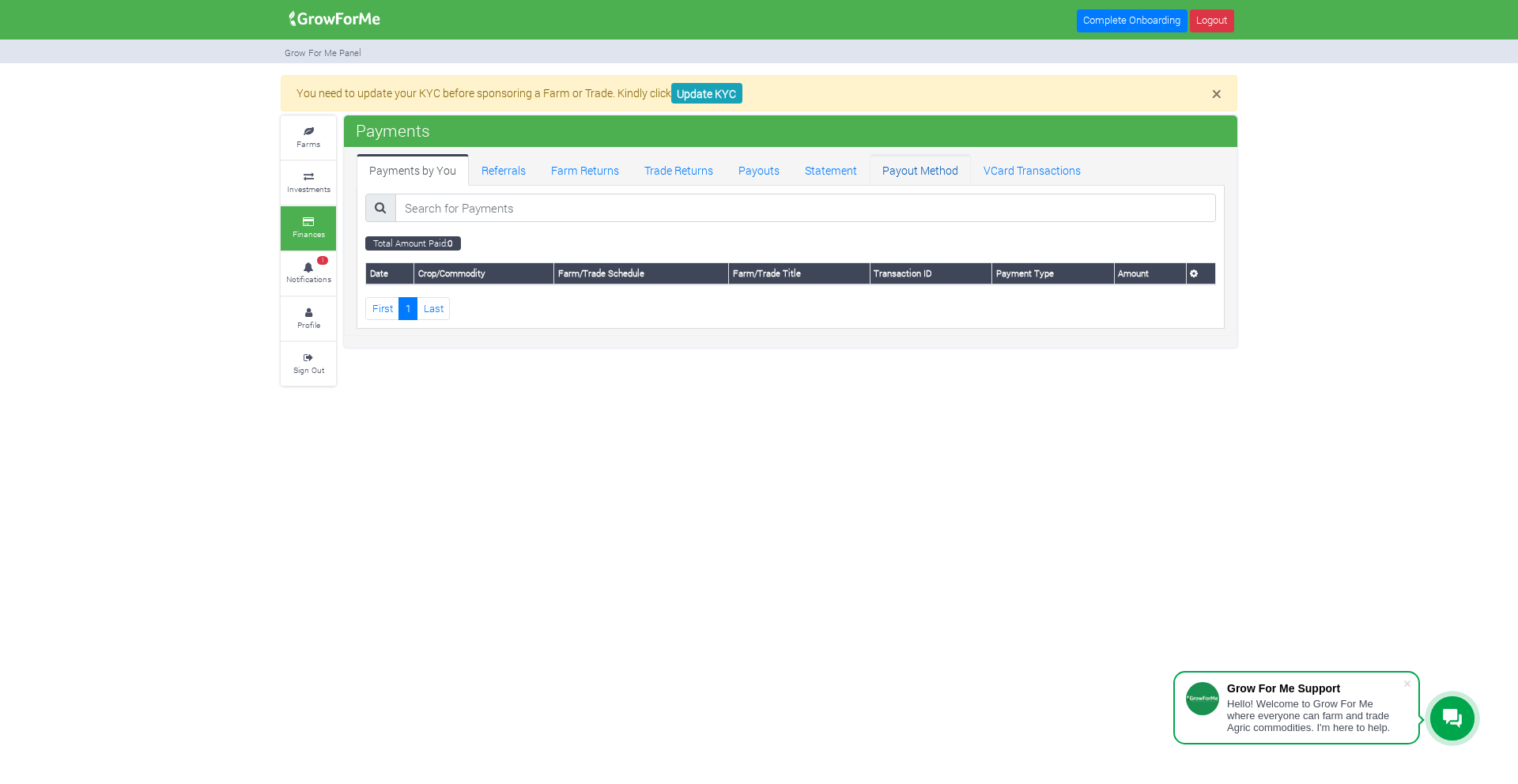
click at [933, 179] on link "Payout Method" at bounding box center [920, 169] width 101 height 31
